Goal: Complete application form

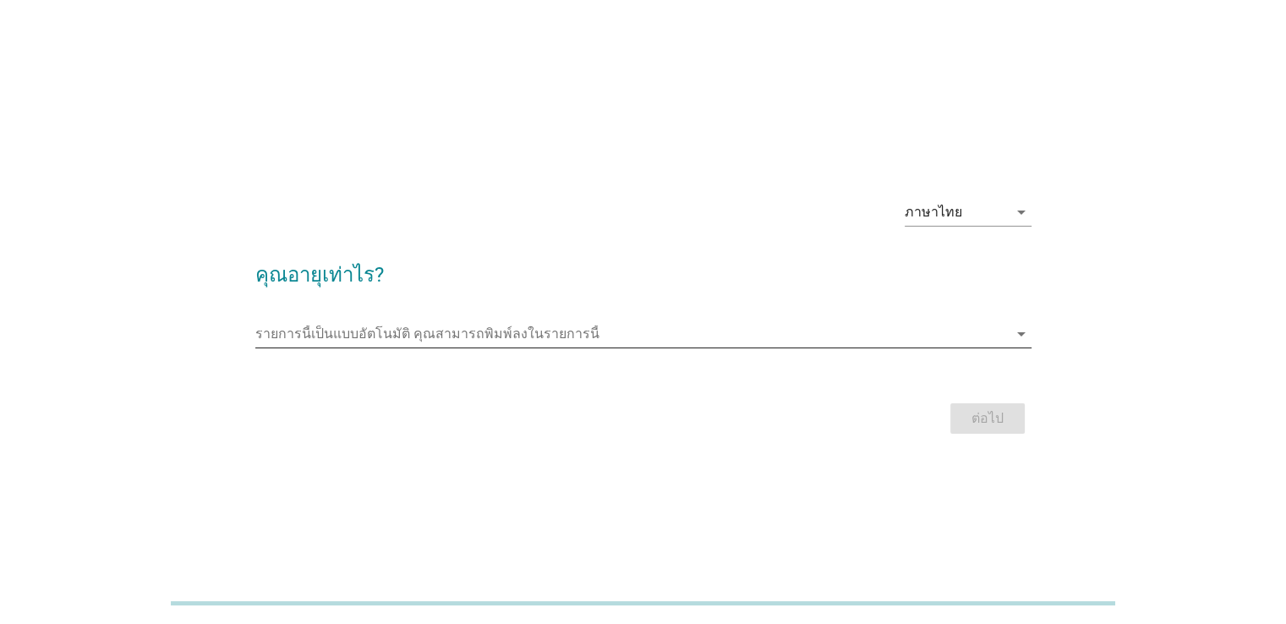
click at [621, 337] on input "รายการนี้เป็นแบบอัตโนมัติ คุณสามารถพิมพ์ลงในรายการนี้" at bounding box center [631, 334] width 753 height 27
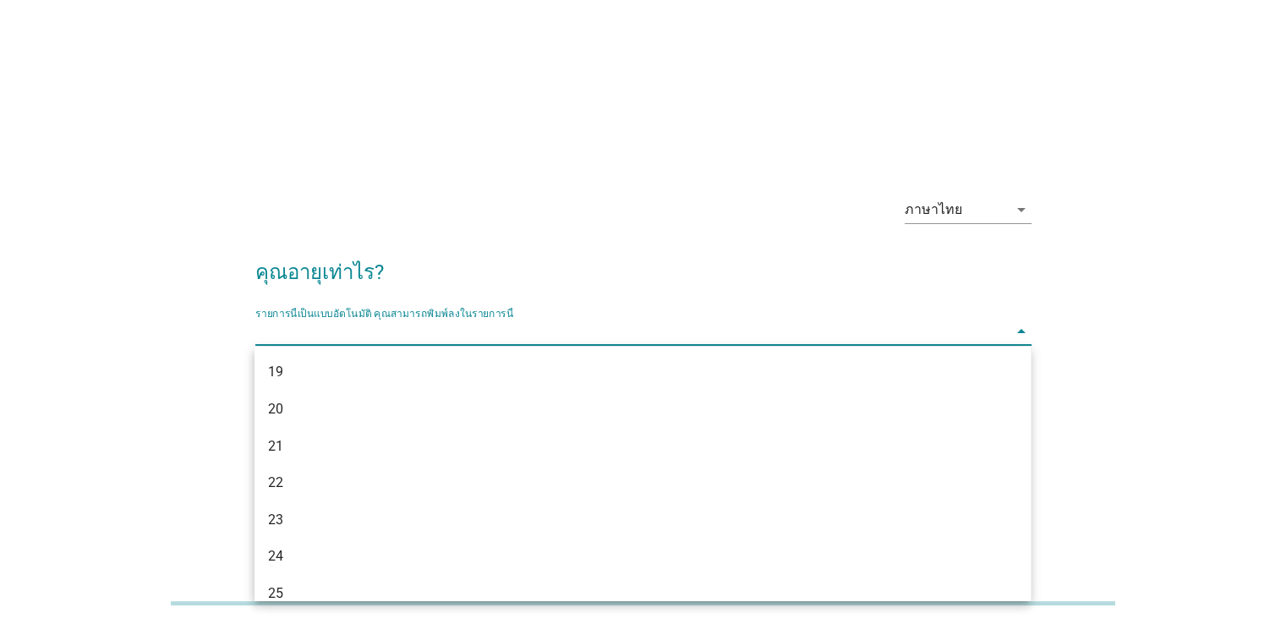
scroll to position [85, 0]
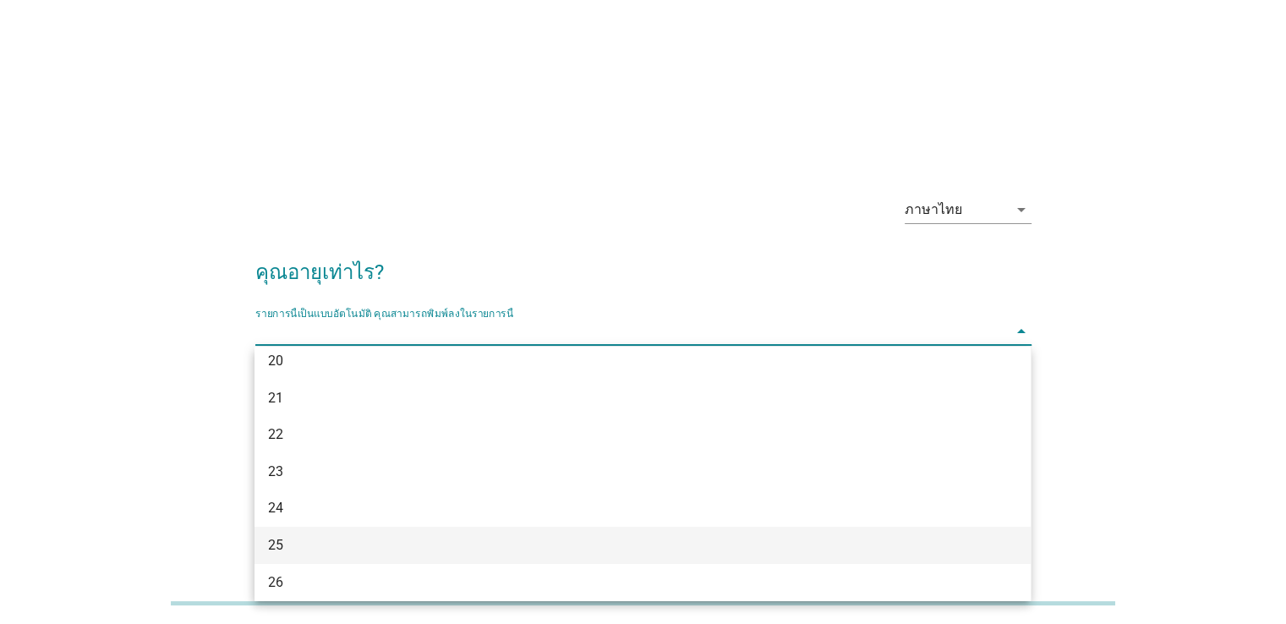
click at [277, 534] on div "25" at bounding box center [643, 545] width 776 height 37
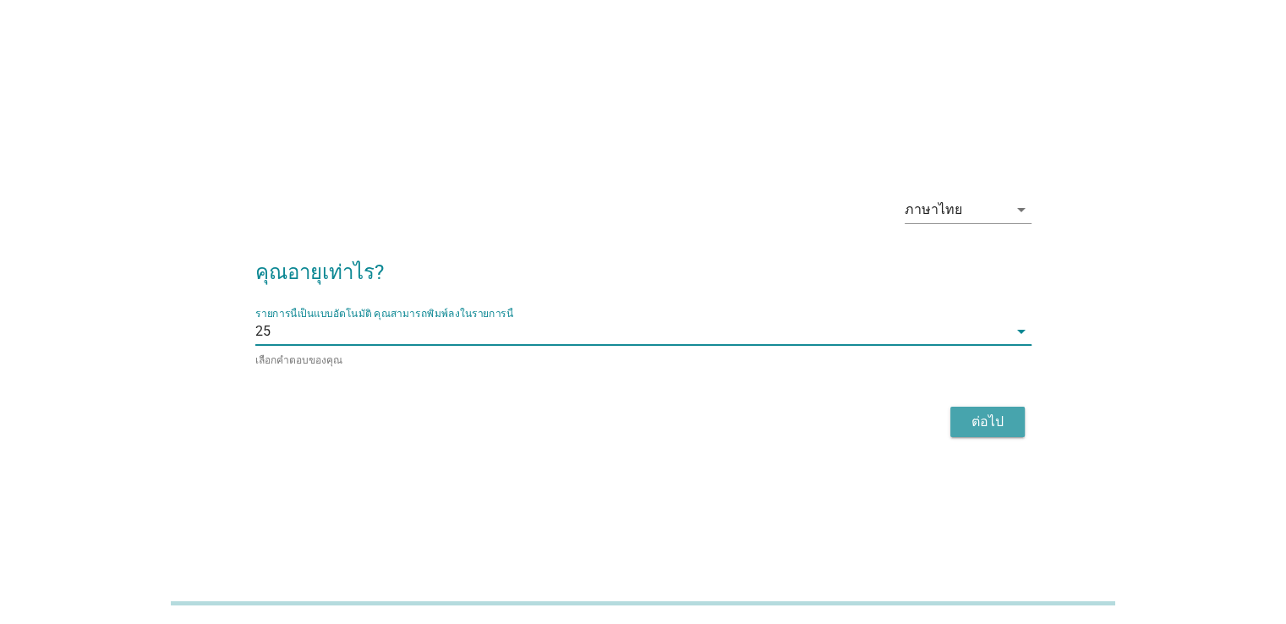
click at [1014, 414] on button "ต่อไป" at bounding box center [988, 422] width 74 height 30
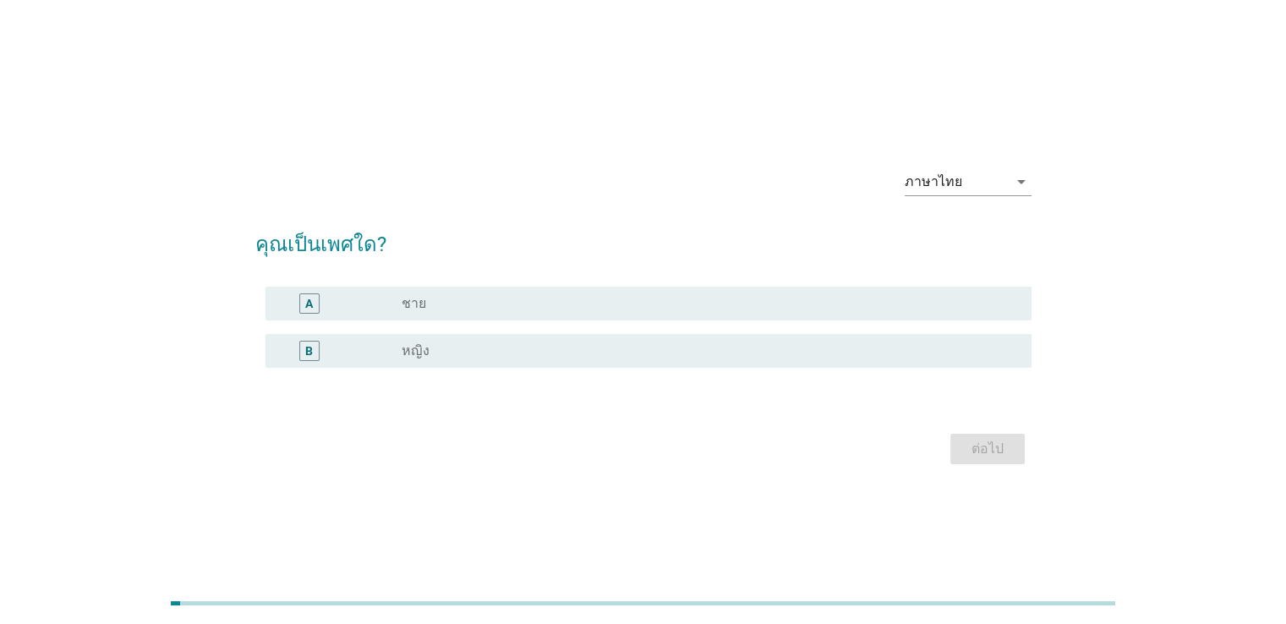
click at [426, 349] on label "หญิง" at bounding box center [416, 351] width 28 height 17
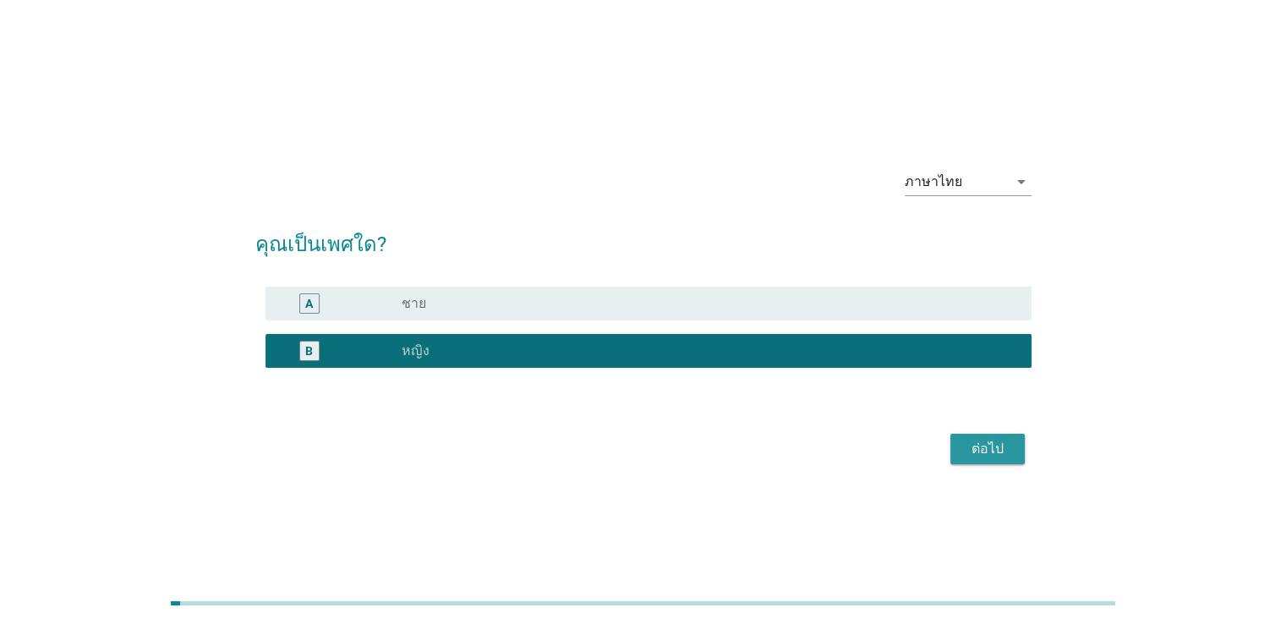
click at [995, 444] on div "ต่อไป" at bounding box center [987, 449] width 47 height 20
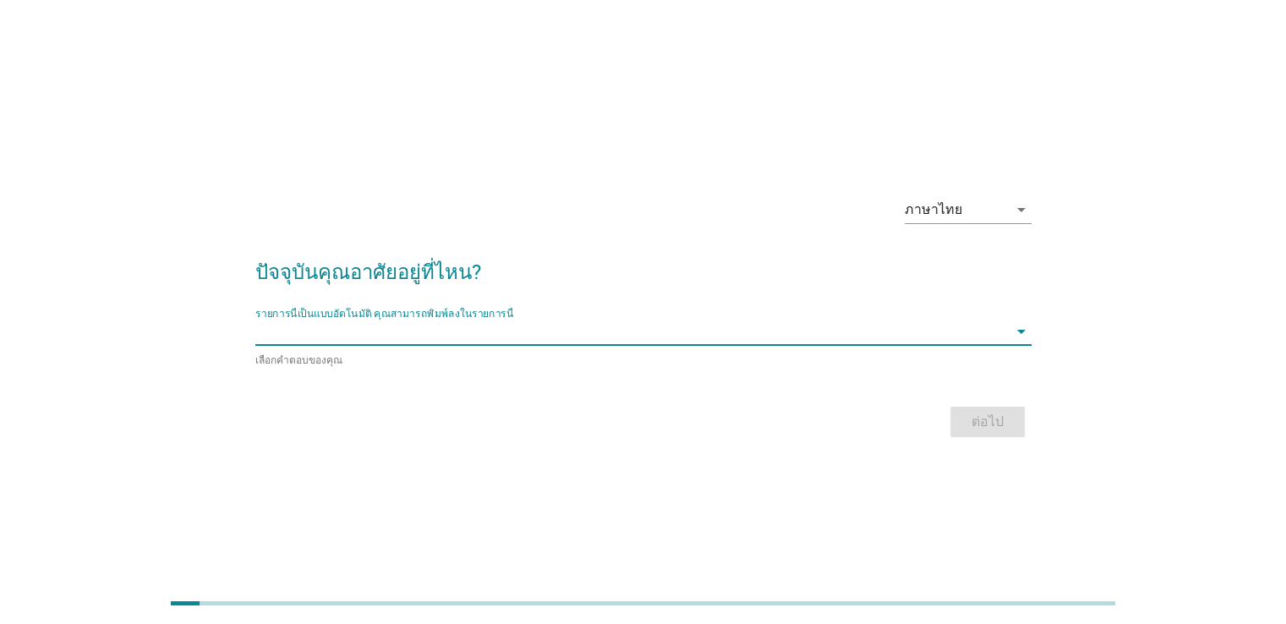
click at [565, 325] on input "รายการนี้เป็นแบบอัตโนมัติ คุณสามารถพิมพ์ลงในรายการนี้" at bounding box center [631, 331] width 753 height 27
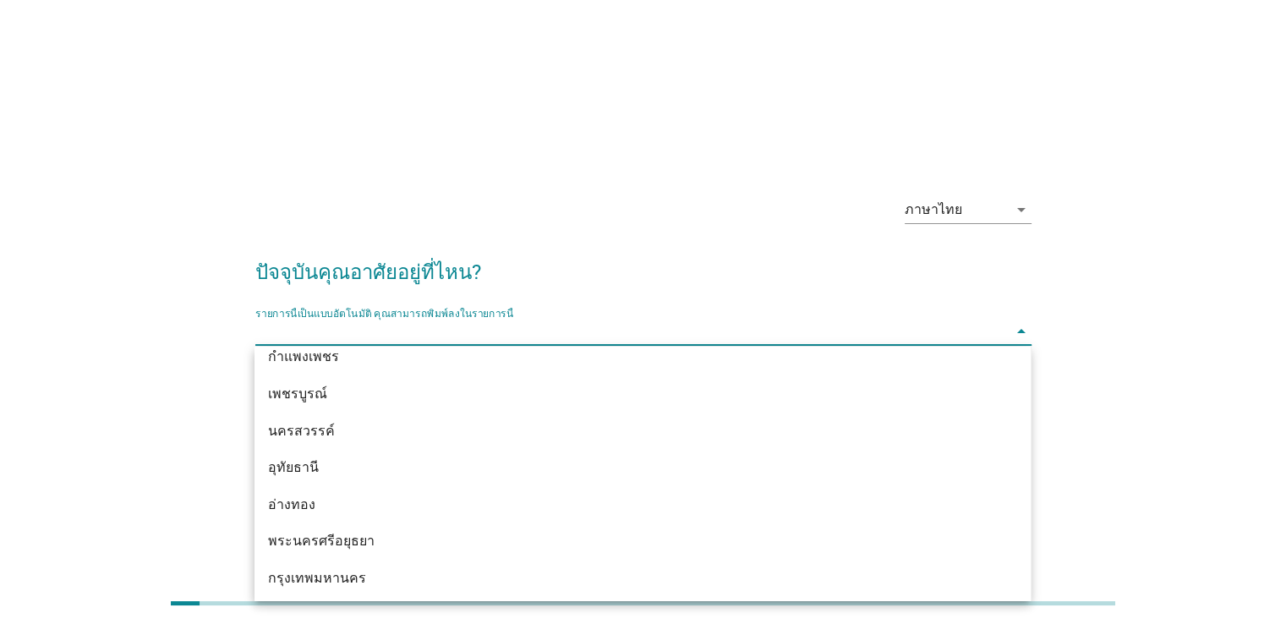
scroll to position [1235, 0]
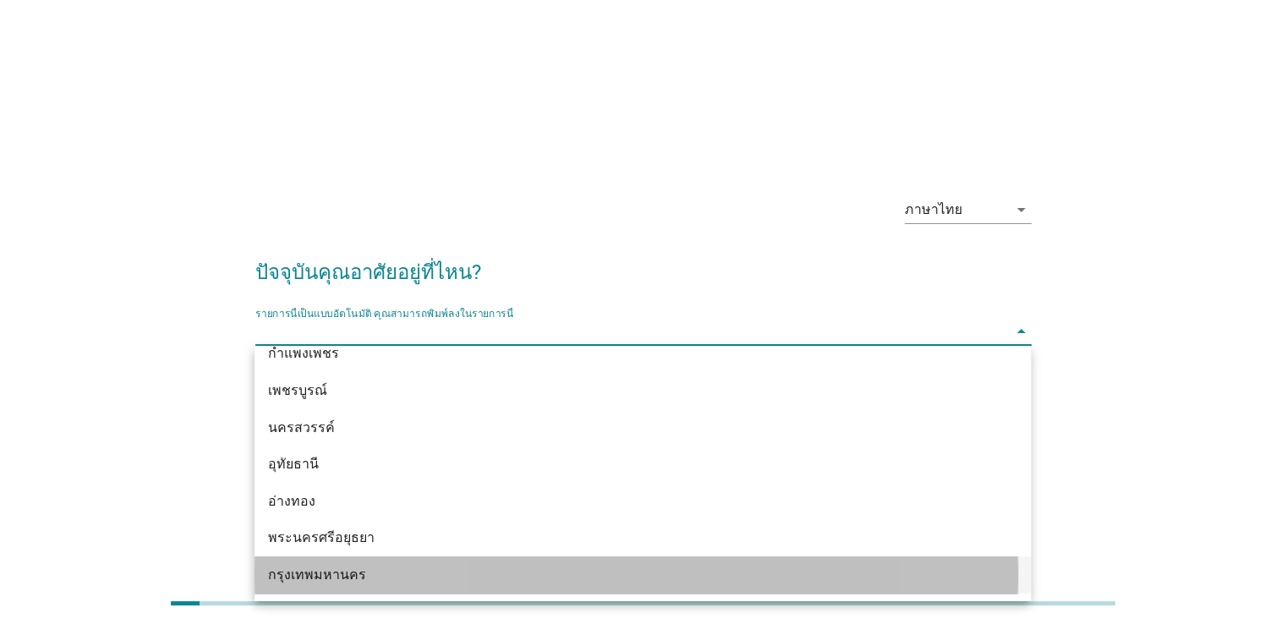
drag, startPoint x: 343, startPoint y: 586, endPoint x: 376, endPoint y: 581, distance: 33.4
click at [344, 586] on div "กรุงเทพมหานคร" at bounding box center [643, 575] width 776 height 37
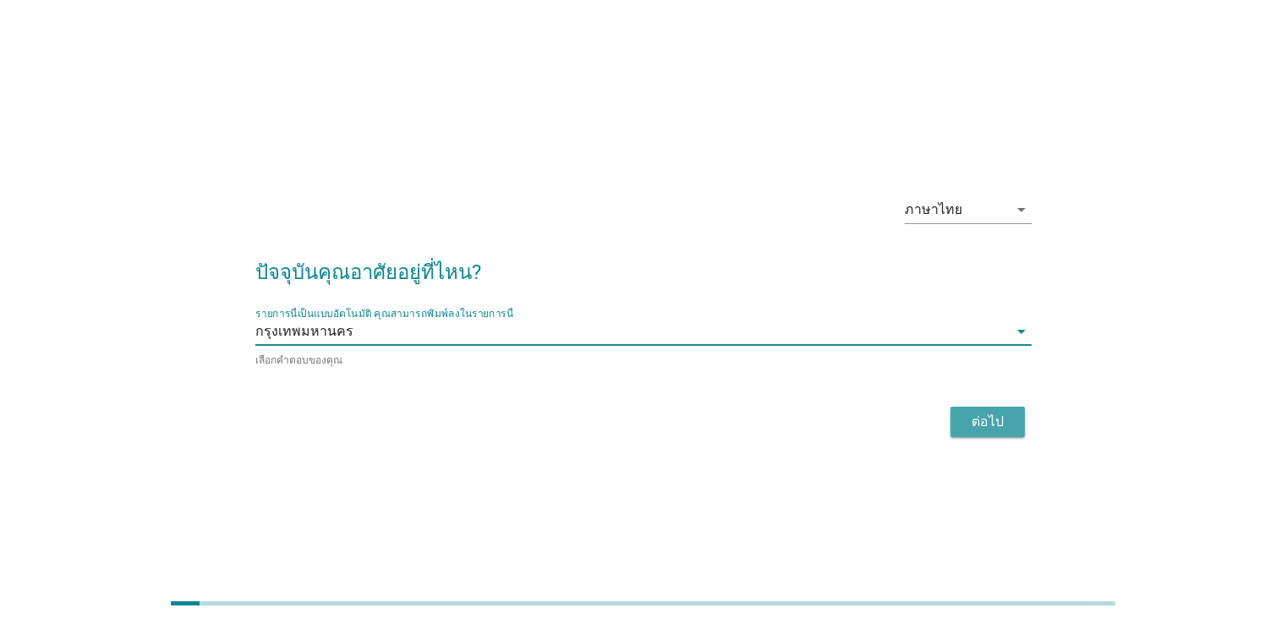
click at [990, 427] on div "ต่อไป" at bounding box center [987, 422] width 47 height 20
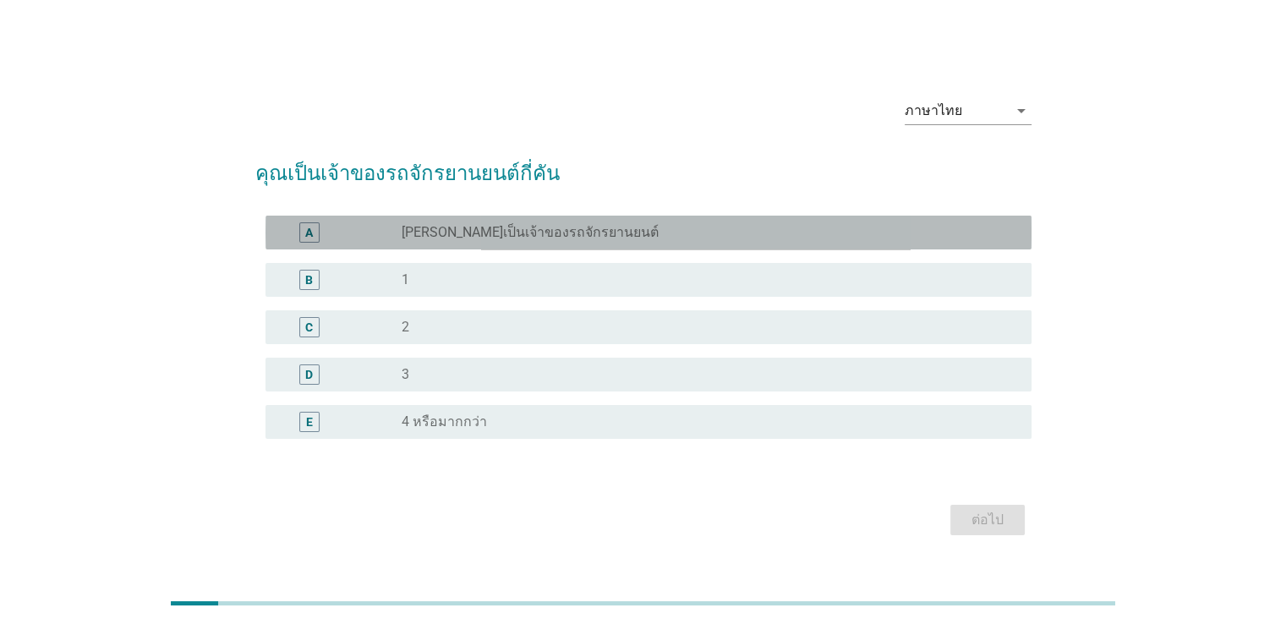
click at [486, 234] on label "[PERSON_NAME]เป็นเจ้าของรถจักรยานยนต์" at bounding box center [530, 232] width 257 height 17
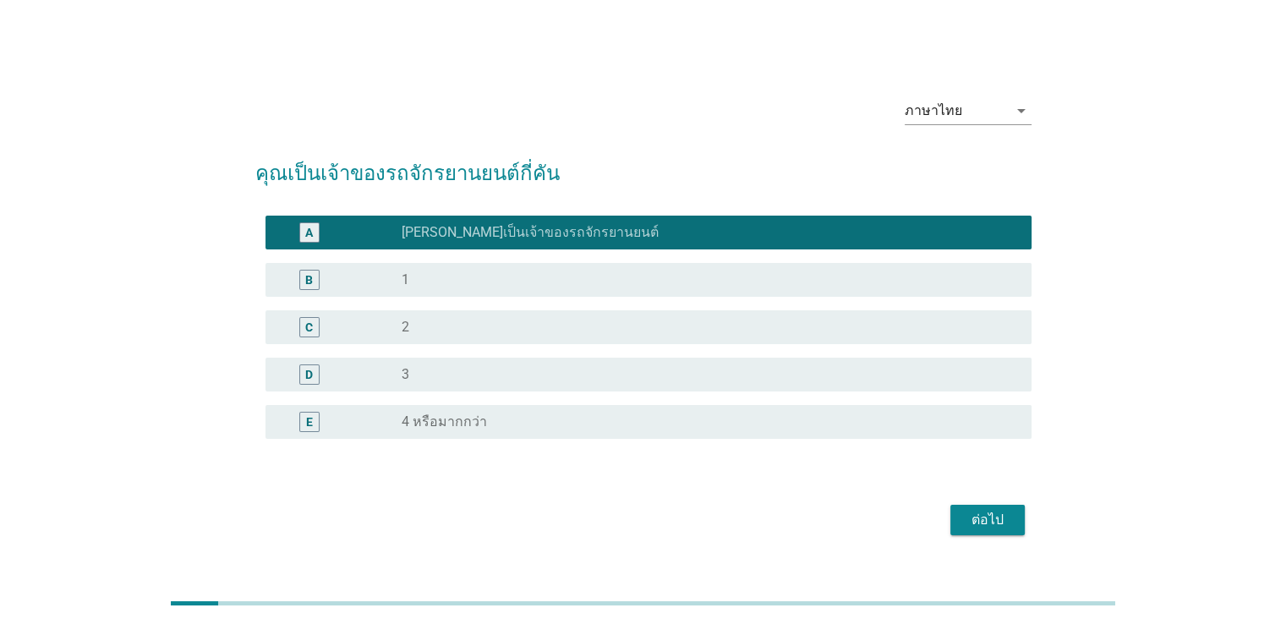
click at [997, 526] on div "ต่อไป" at bounding box center [987, 520] width 47 height 20
